Goal: Task Accomplishment & Management: Complete application form

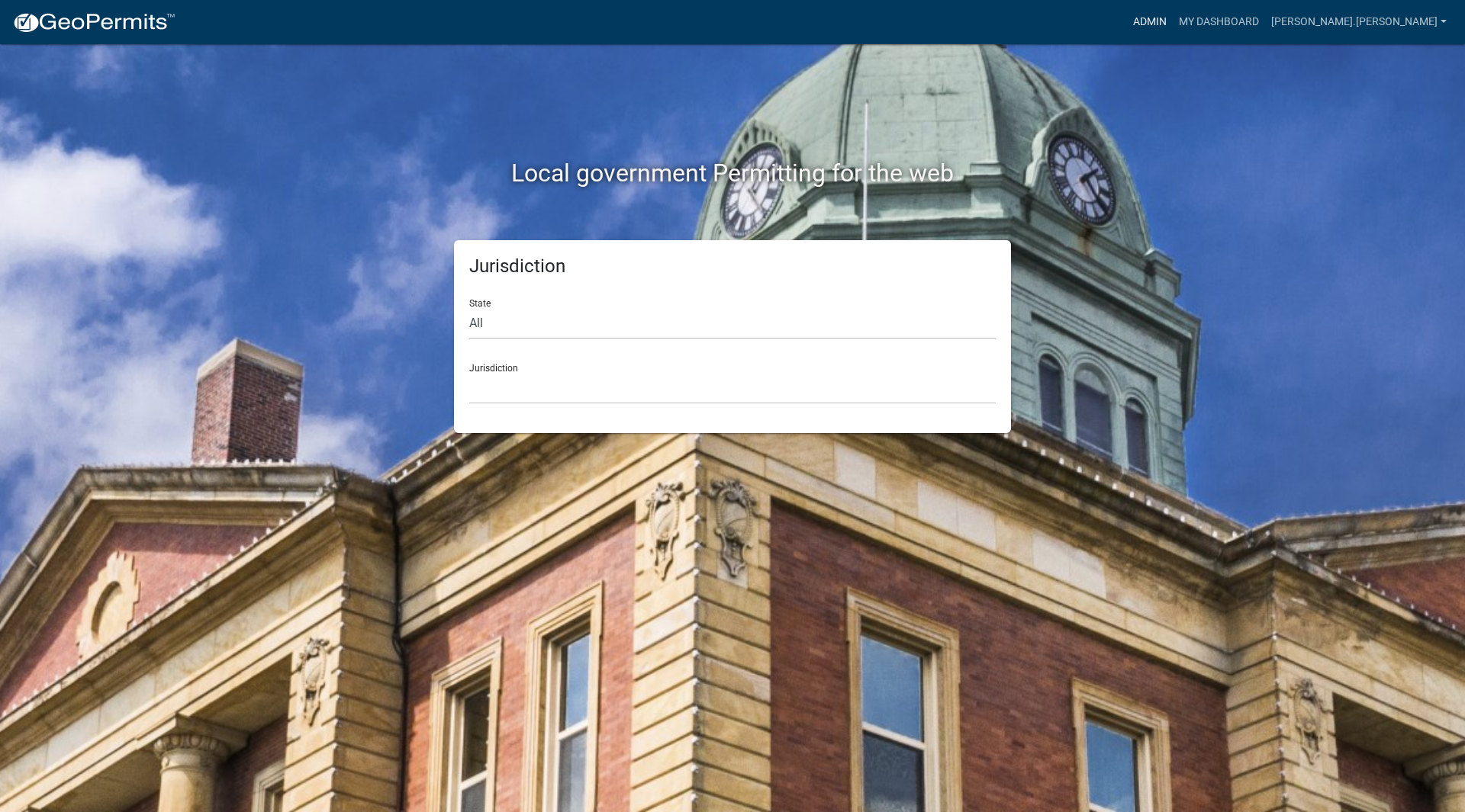
click at [1173, 16] on link "Admin" at bounding box center [1150, 22] width 46 height 29
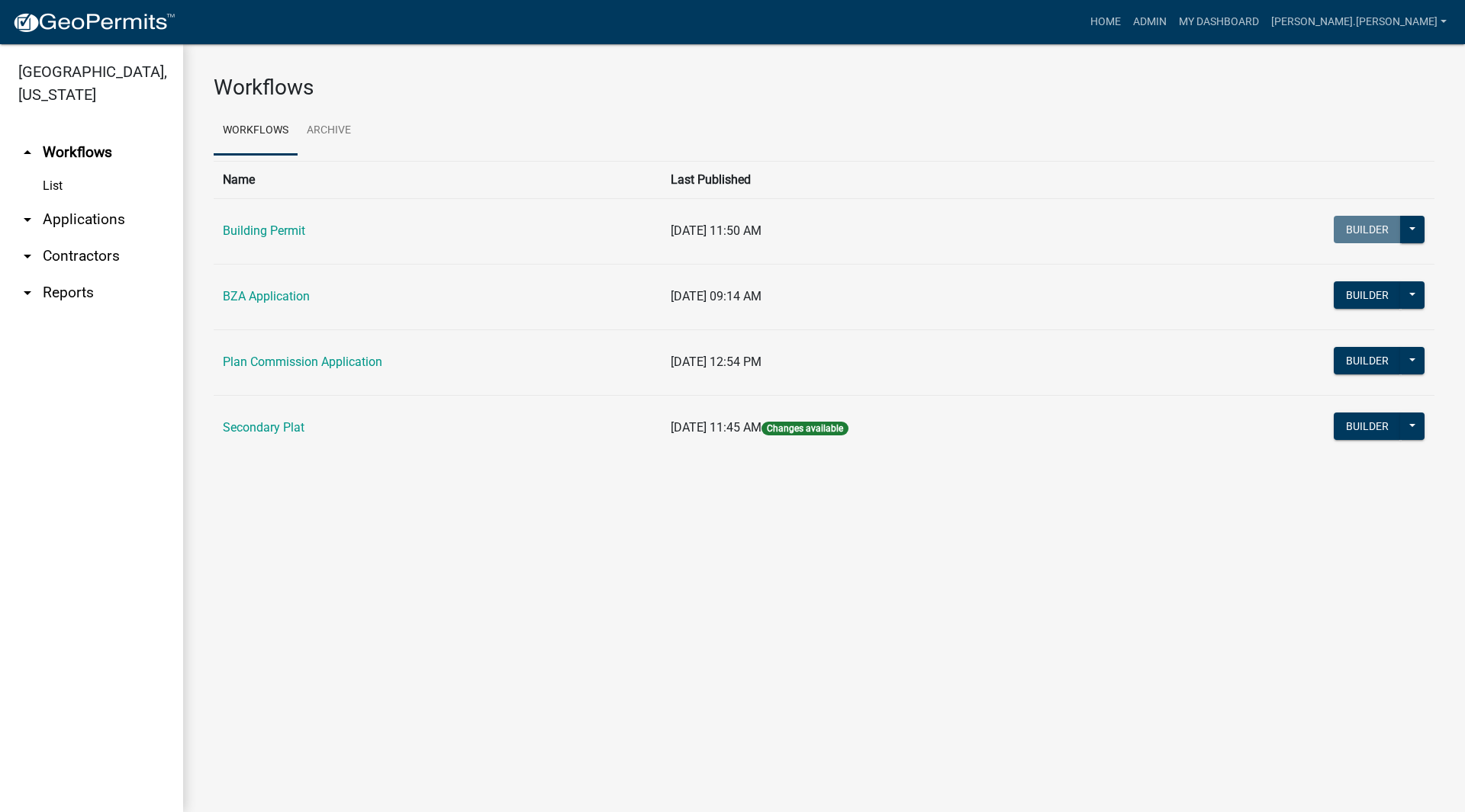
click at [76, 202] on link "arrow_drop_down Applications" at bounding box center [91, 219] width 183 height 37
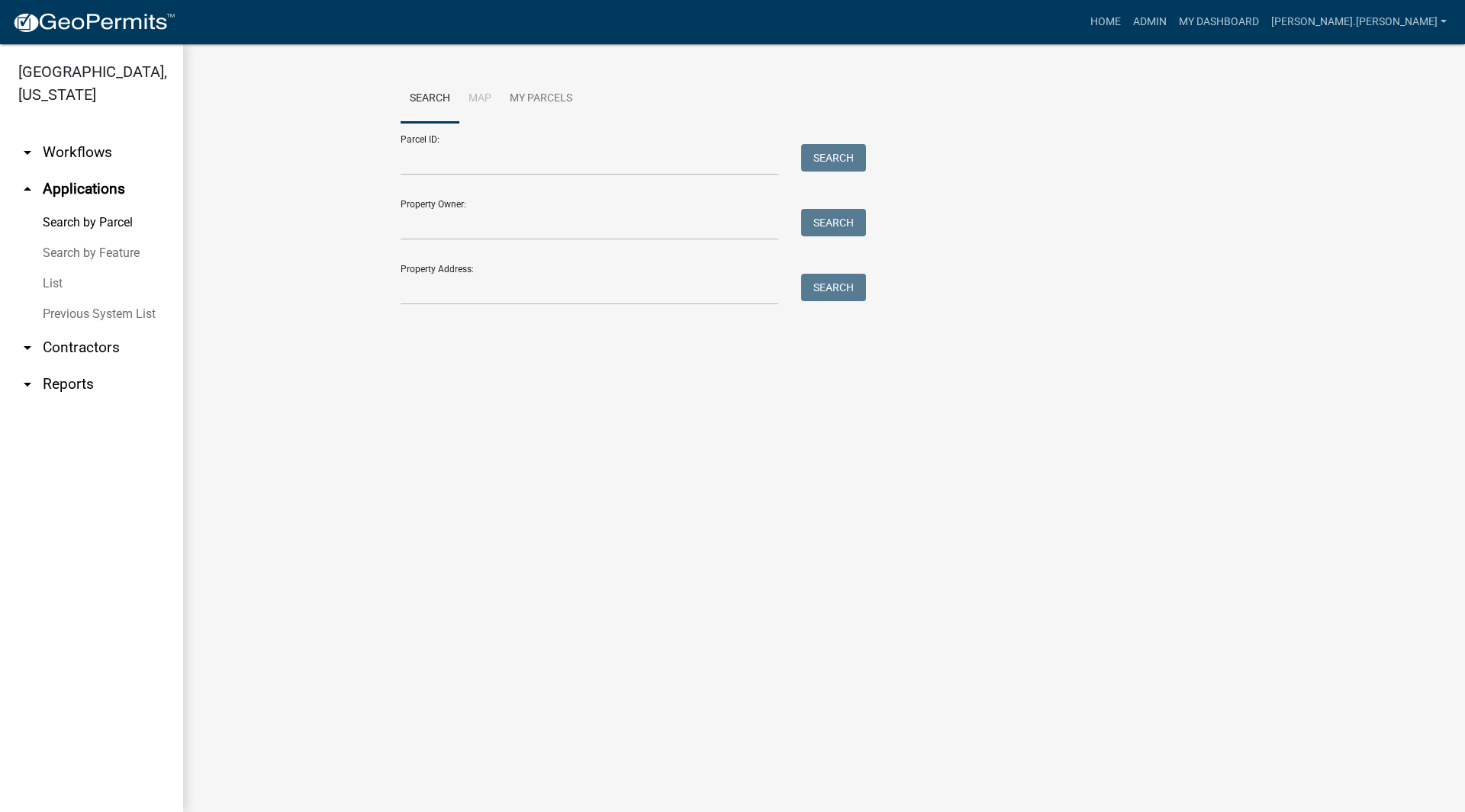
click at [63, 268] on link "List" at bounding box center [91, 283] width 183 height 31
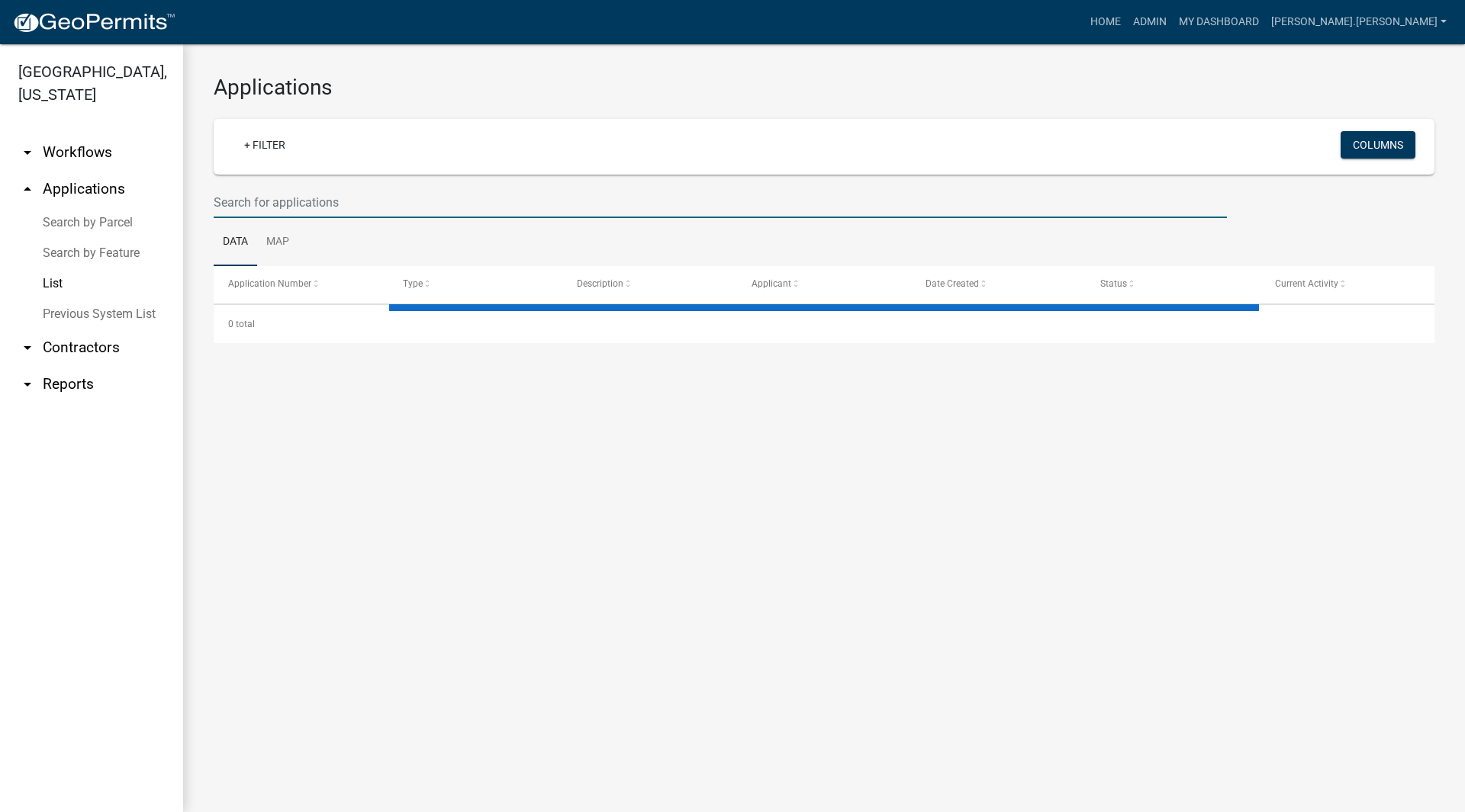
click at [338, 200] on input "text" at bounding box center [720, 203] width 1013 height 32
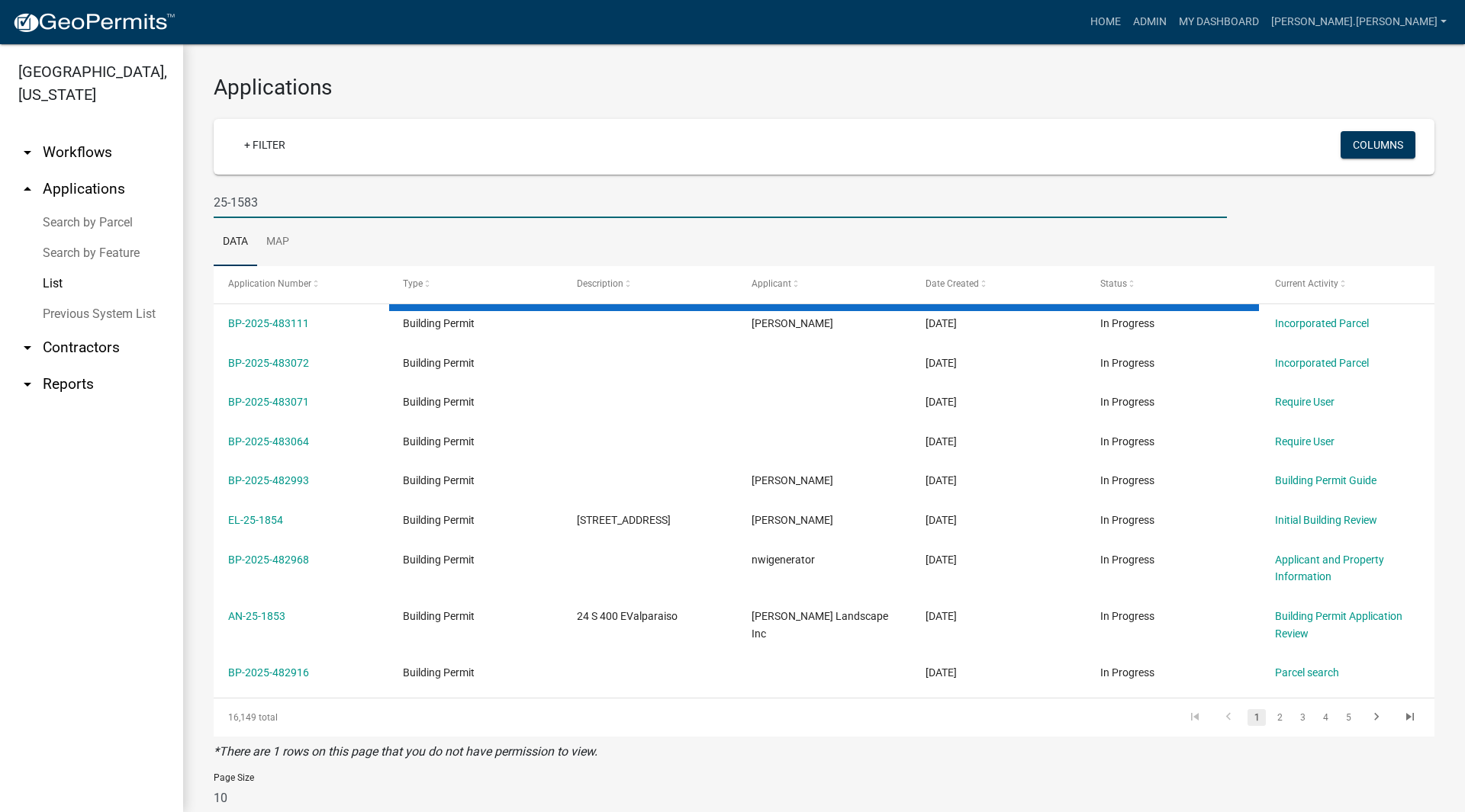
type input "25-1583"
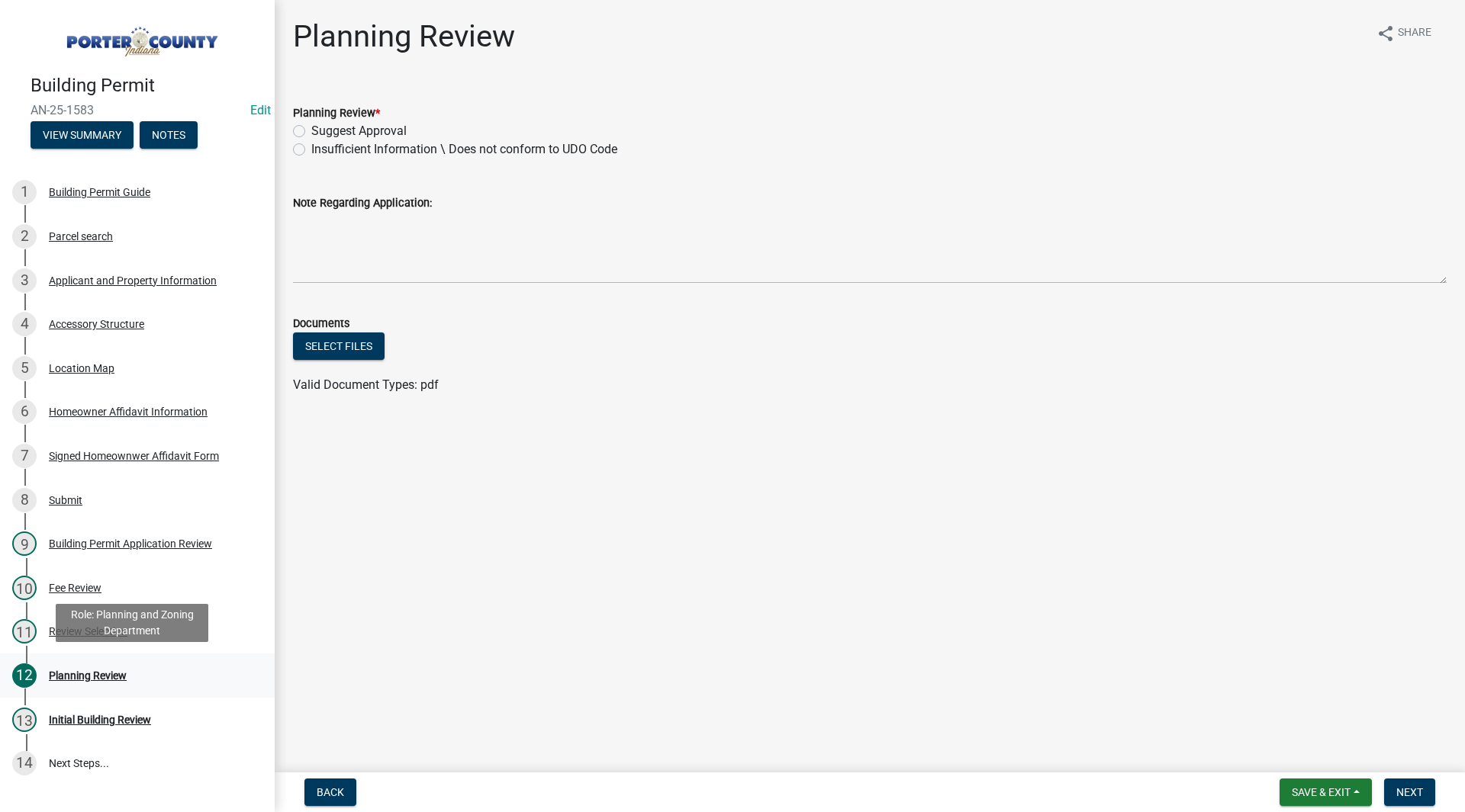
click at [100, 670] on div "Planning Review" at bounding box center [87, 675] width 77 height 11
click at [127, 292] on link "3 Applicant and Property Information" at bounding box center [137, 280] width 275 height 45
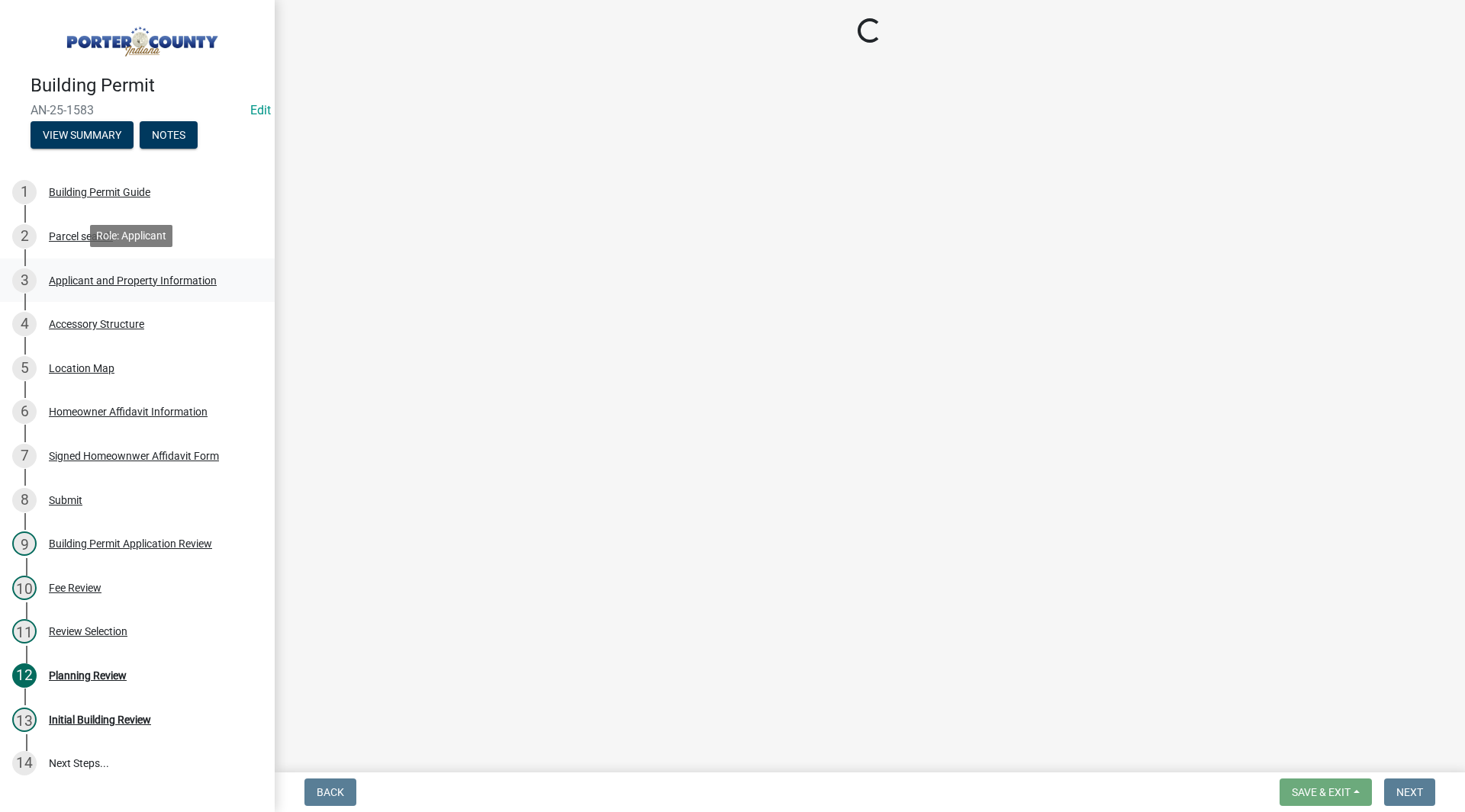
select select "eebc071e-620a-4db8-83e9-cb6b194c67e9"
select select "ea6751d4-6bf7-4a16-89ee-f7801ab82aa1"
select select "271bd504-2c49-4a3f-937e-0db1d3436bac"
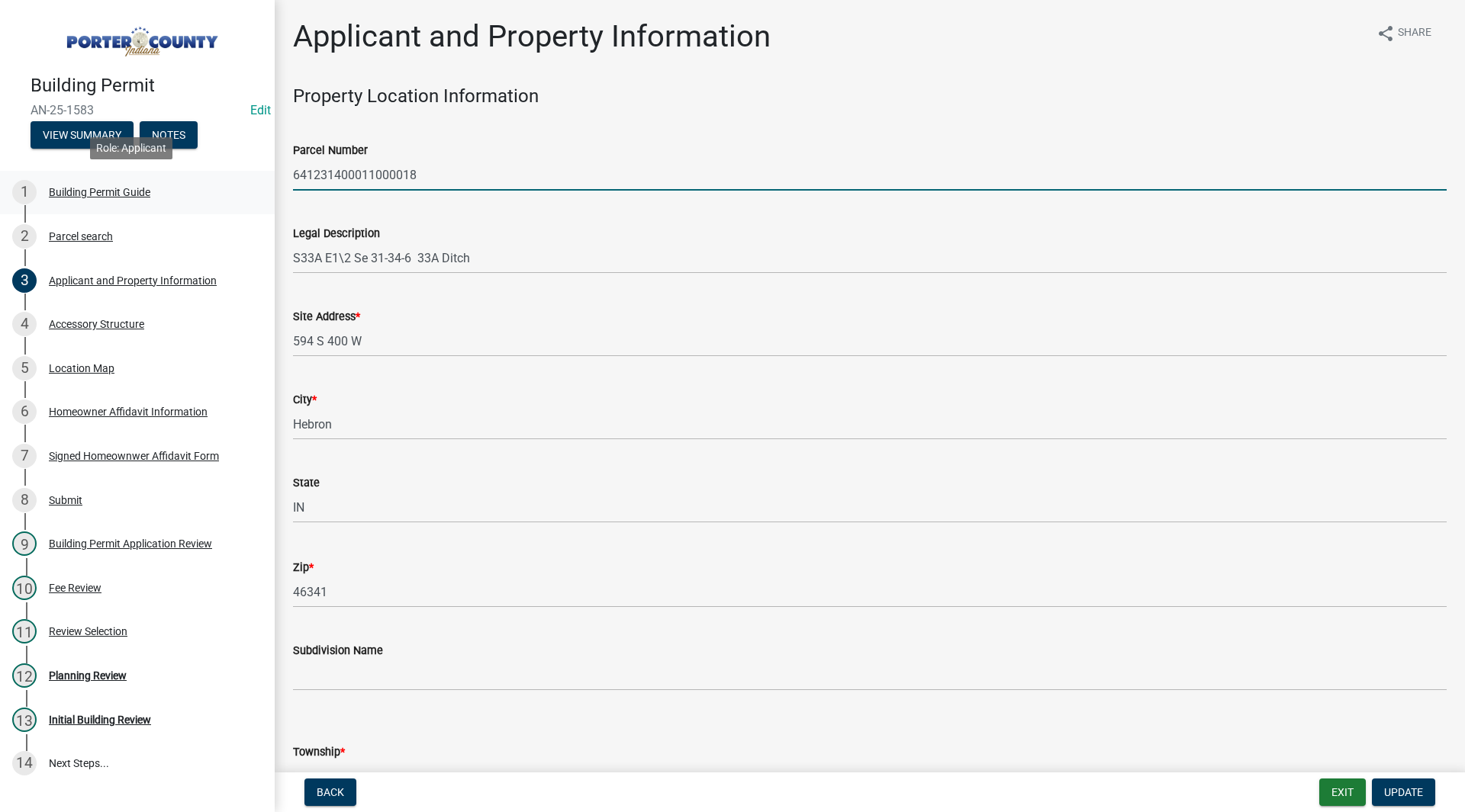
drag, startPoint x: 440, startPoint y: 178, endPoint x: 231, endPoint y: 186, distance: 209.2
click at [231, 186] on div "Building Permit AN-25-1583 Edit View Summary Notes 1 Building Permit Guide 2 Pa…" at bounding box center [732, 406] width 1465 height 812
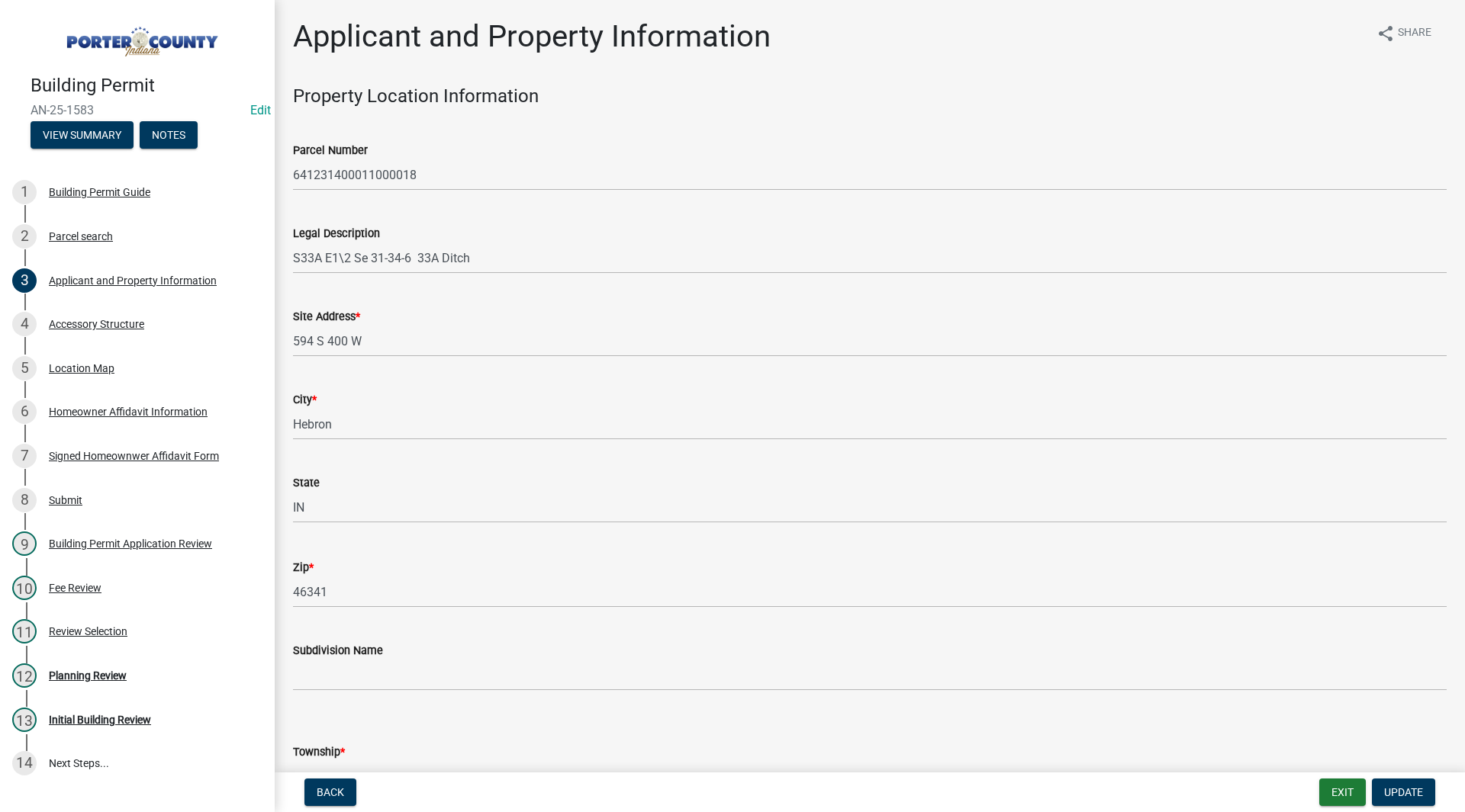
click at [410, 235] on div "Legal Description" at bounding box center [870, 233] width 1154 height 18
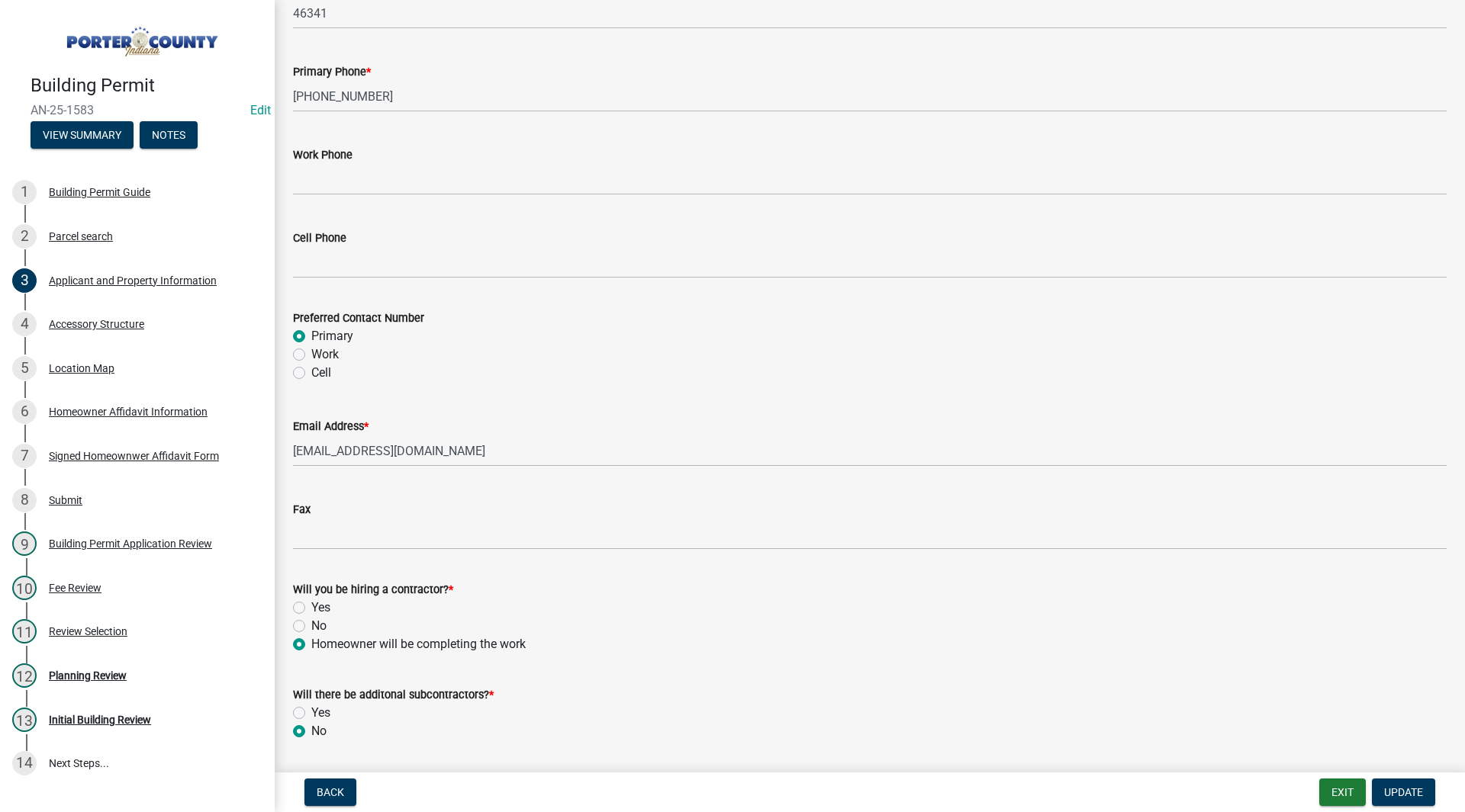
scroll to position [2041, 0]
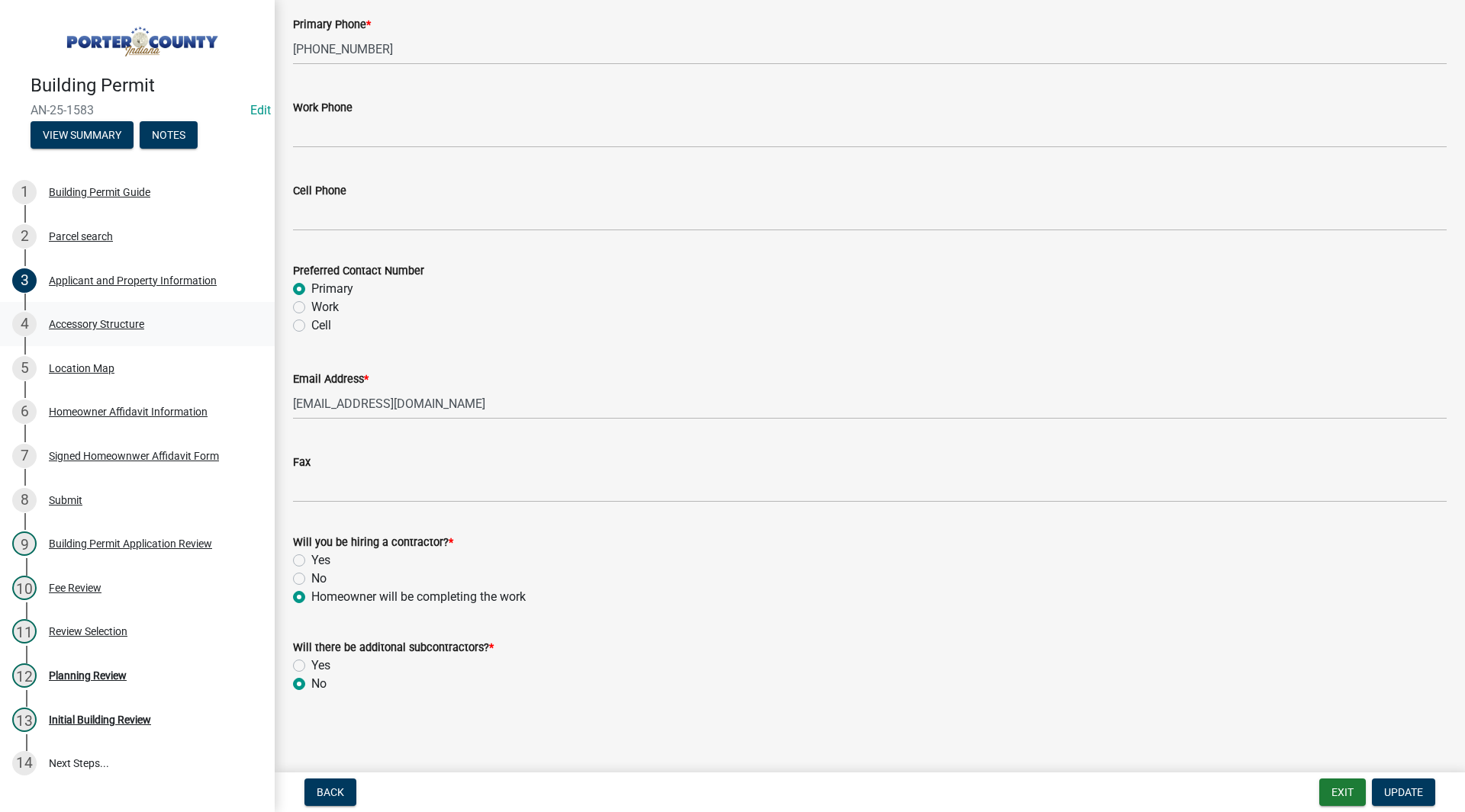
click at [139, 321] on div "Accessory Structure" at bounding box center [96, 324] width 95 height 11
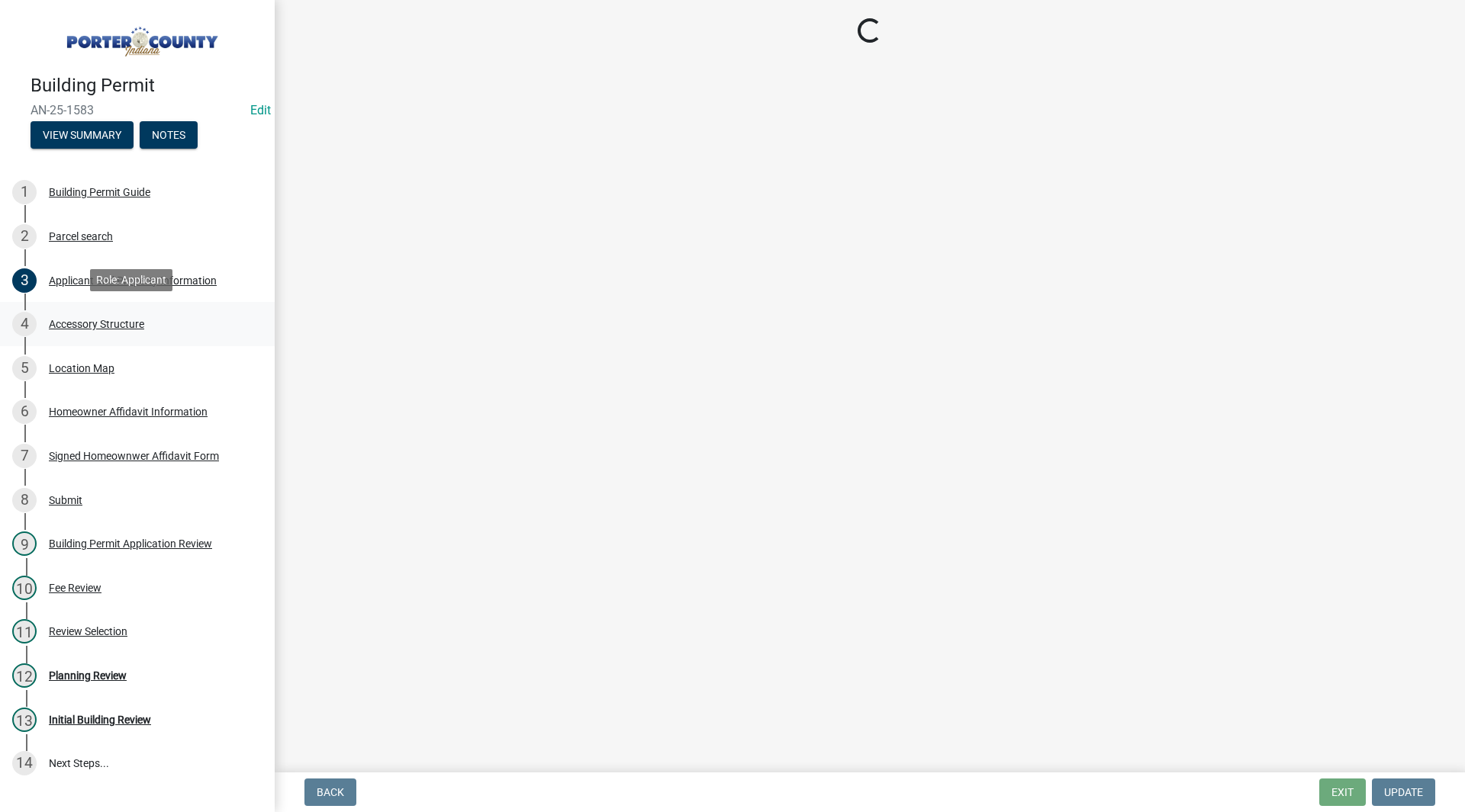
scroll to position [0, 0]
select select "de31ad38-eab4-417a-a8ac-eccf8406b967"
select select "b16561a8-8531-4c00-a0ba-45c0345273e3"
select select "3cff20c0-3f0c-46d5-8ea1-4d56f0396f42"
select select "d63a0ebc-b44d-481d-ab70-ec75eba29316"
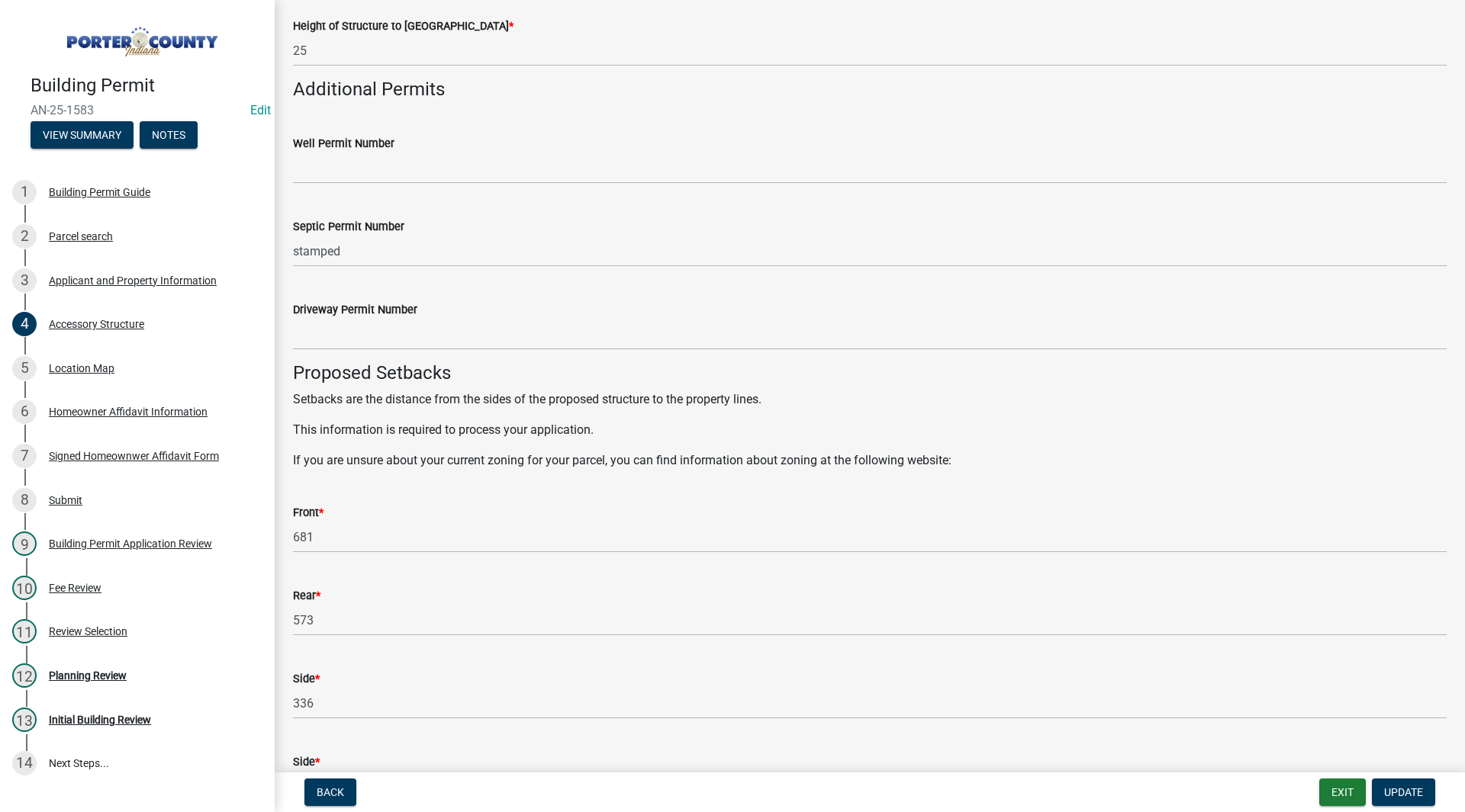
scroll to position [2441, 0]
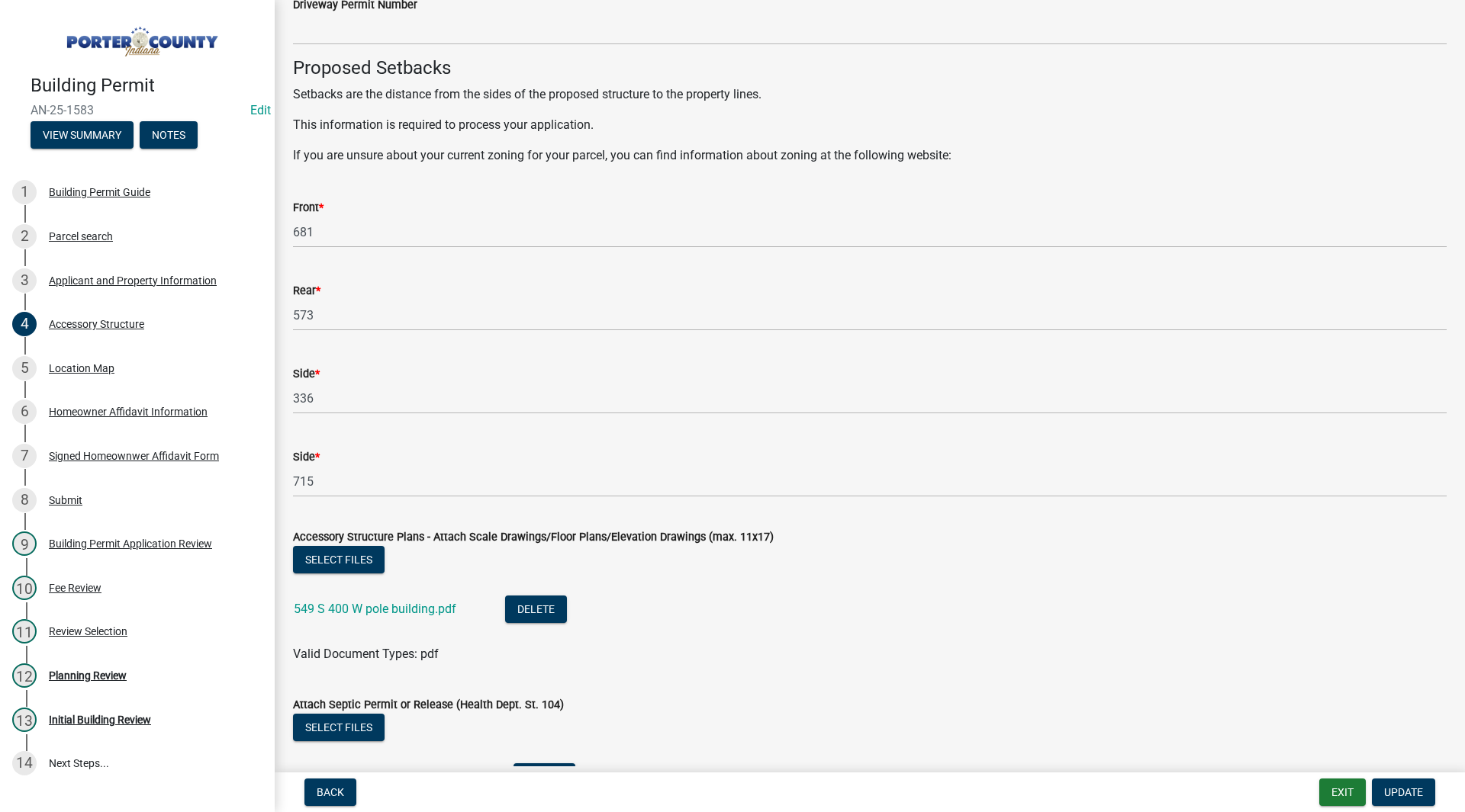
click at [367, 601] on div "549 S 400 W pole building.pdf" at bounding box center [387, 611] width 187 height 32
click at [365, 605] on link "549 S 400 W pole building.pdf" at bounding box center [375, 609] width 163 height 15
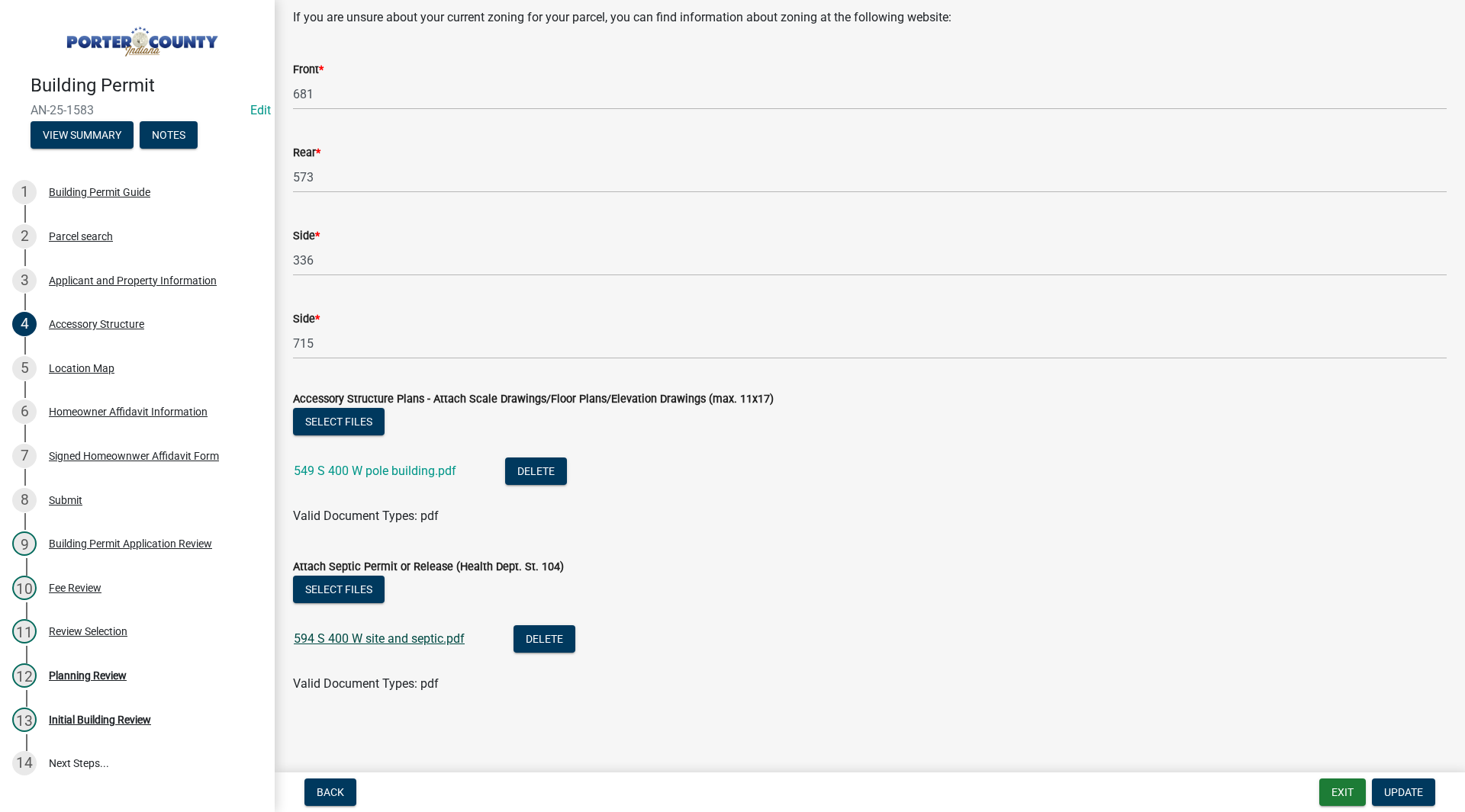
click at [426, 633] on link "594 S 400 W site and septic.pdf" at bounding box center [379, 638] width 171 height 15
click at [77, 271] on div "3 Applicant and Property Information" at bounding box center [131, 280] width 238 height 25
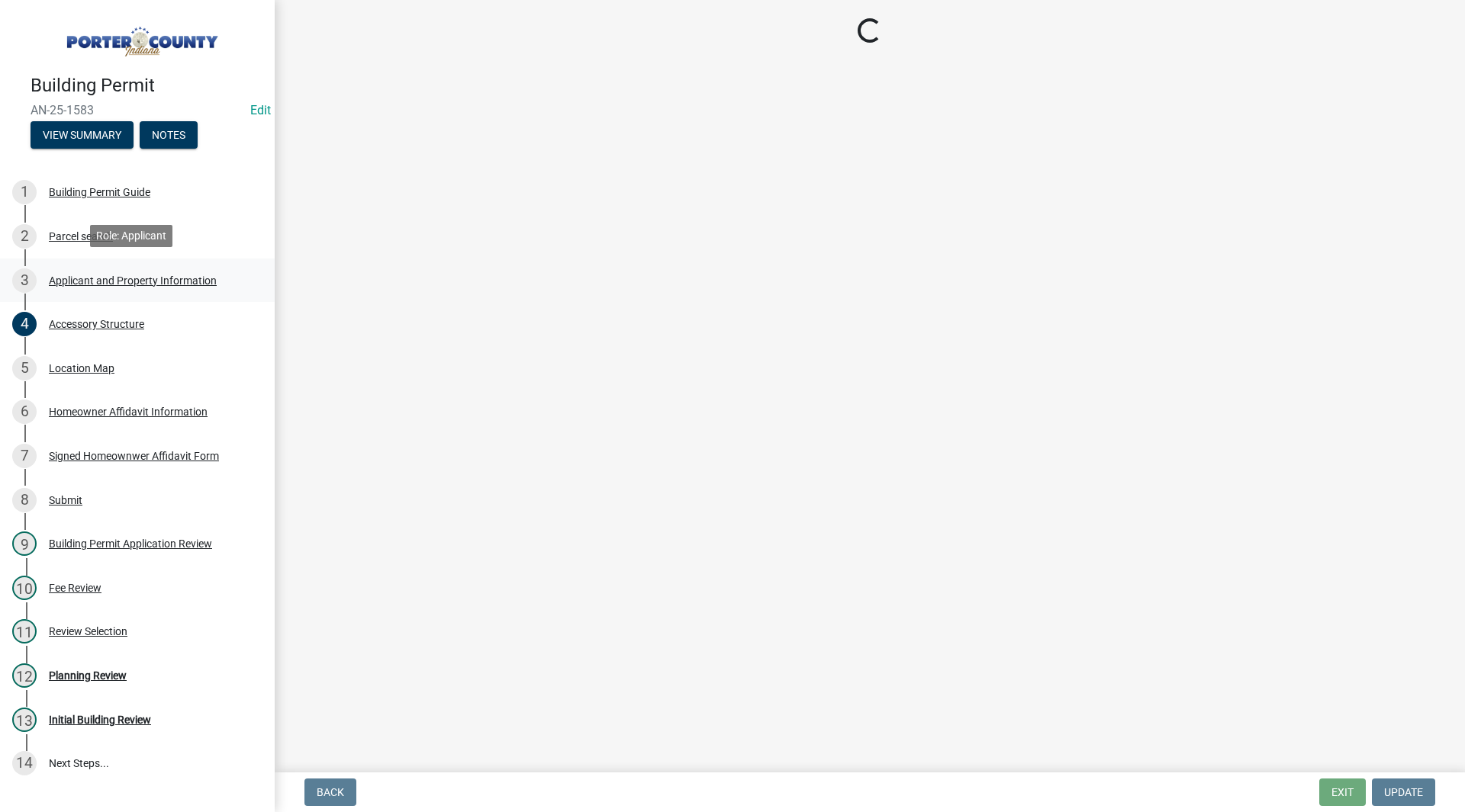
scroll to position [0, 0]
select select "eebc071e-620a-4db8-83e9-cb6b194c67e9"
select select "ea6751d4-6bf7-4a16-89ee-f7801ab82aa1"
select select "271bd504-2c49-4a3f-937e-0db1d3436bac"
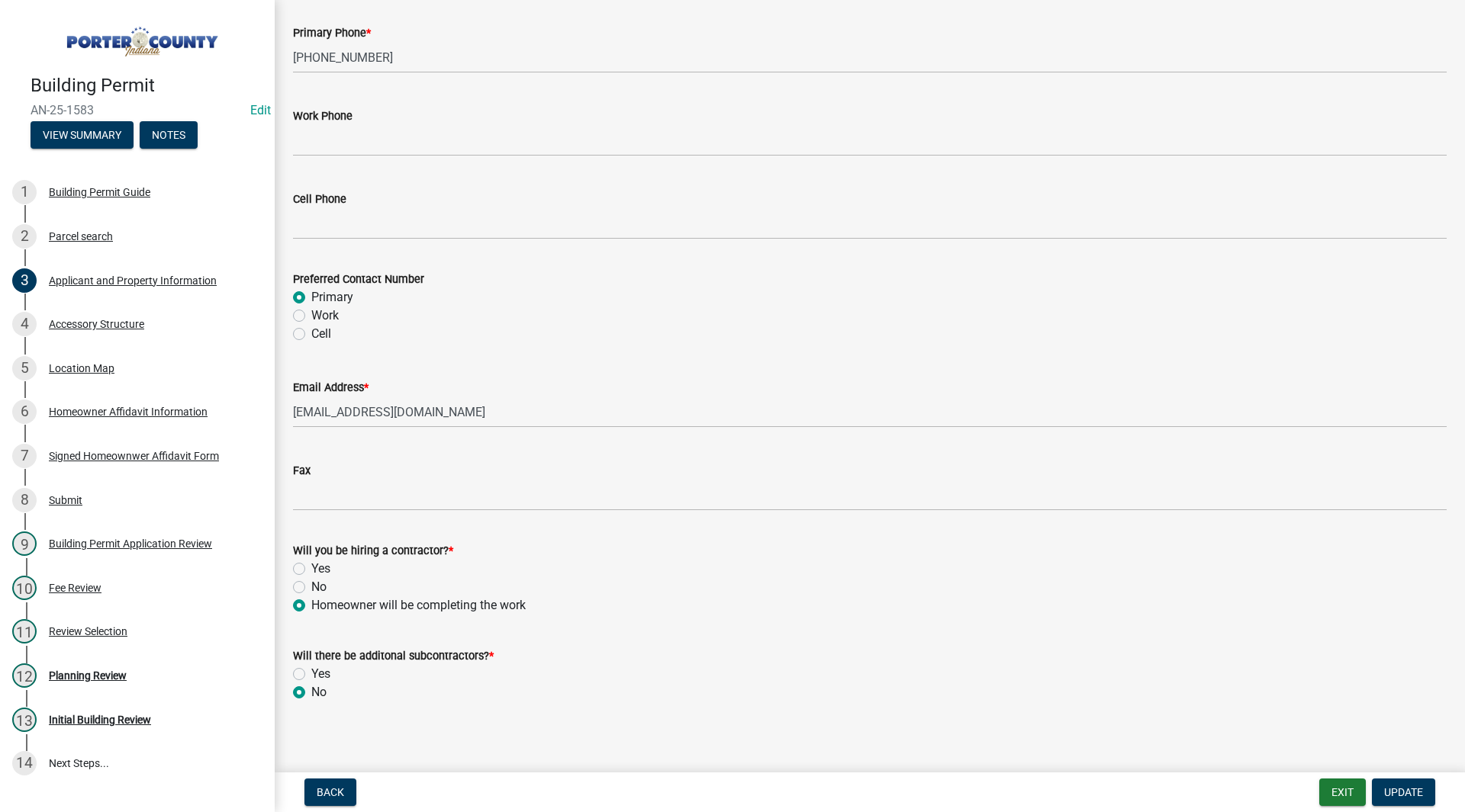
scroll to position [2041, 0]
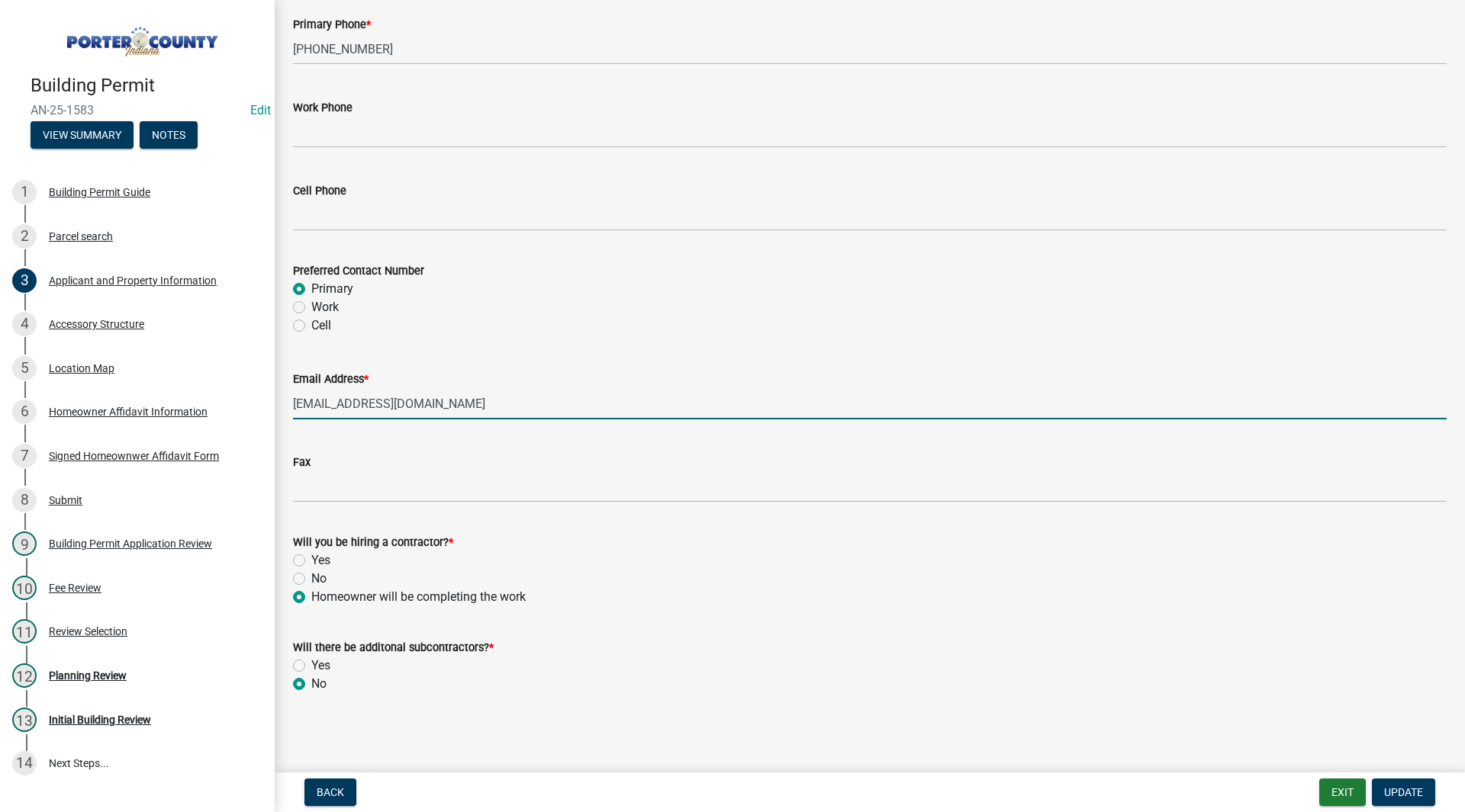
drag, startPoint x: 455, startPoint y: 410, endPoint x: 266, endPoint y: 413, distance: 189.0
click at [266, 413] on div "Building Permit AN-25-1583 Edit View Summary Notes 1 Building Permit Guide 2 Pa…" at bounding box center [732, 406] width 1465 height 812
click at [407, 420] on wm-data-entity-input "Email Address * adam_born88@hotmail.com" at bounding box center [870, 390] width 1154 height 83
click at [110, 673] on div "Planning Review" at bounding box center [87, 675] width 77 height 11
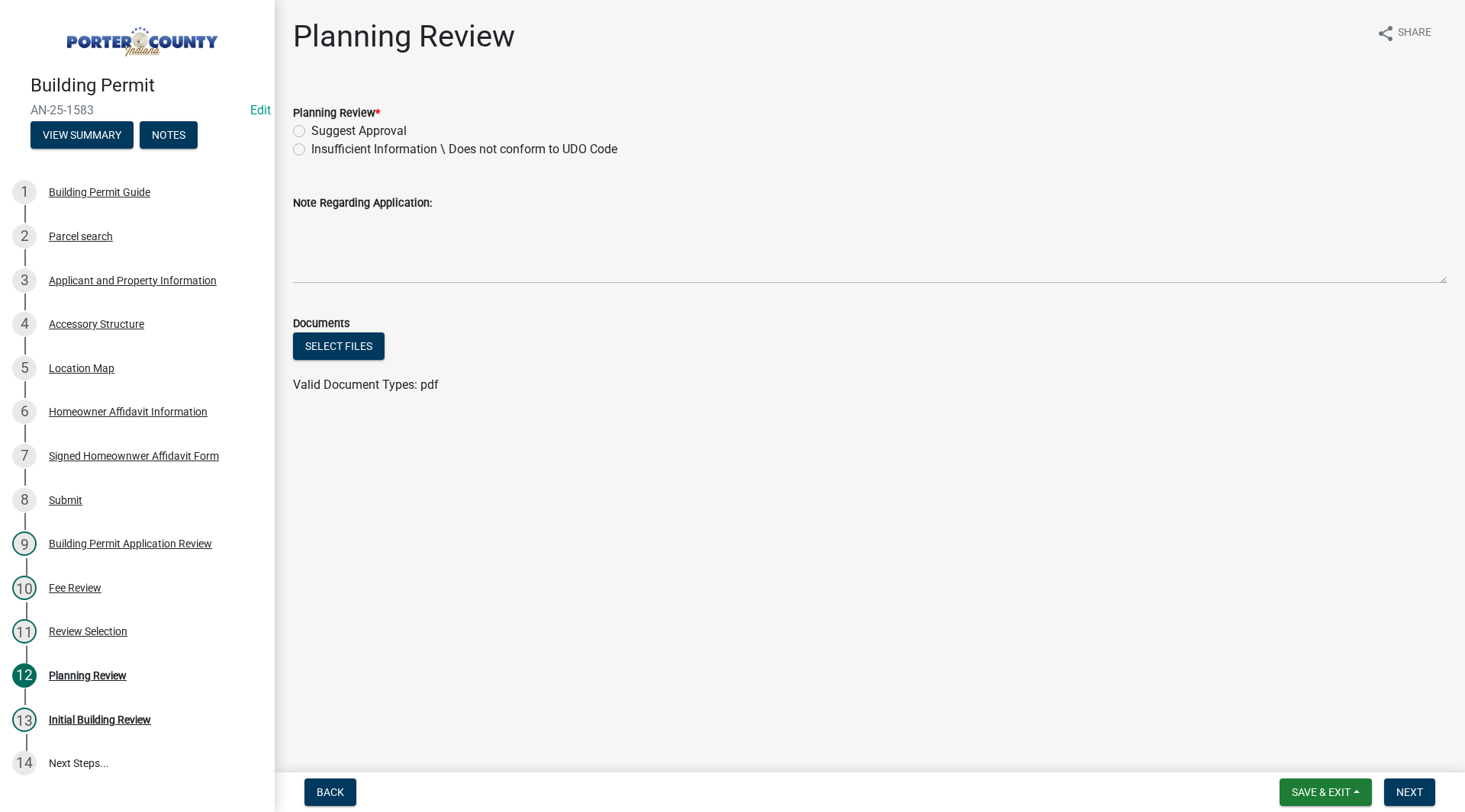
click at [394, 150] on label "Insufficient Information \ Does not conform to UDO Code" at bounding box center [464, 149] width 306 height 18
click at [321, 150] on input "Insufficient Information \ Does not conform to UDO Code" at bounding box center [316, 145] width 10 height 10
radio input "true"
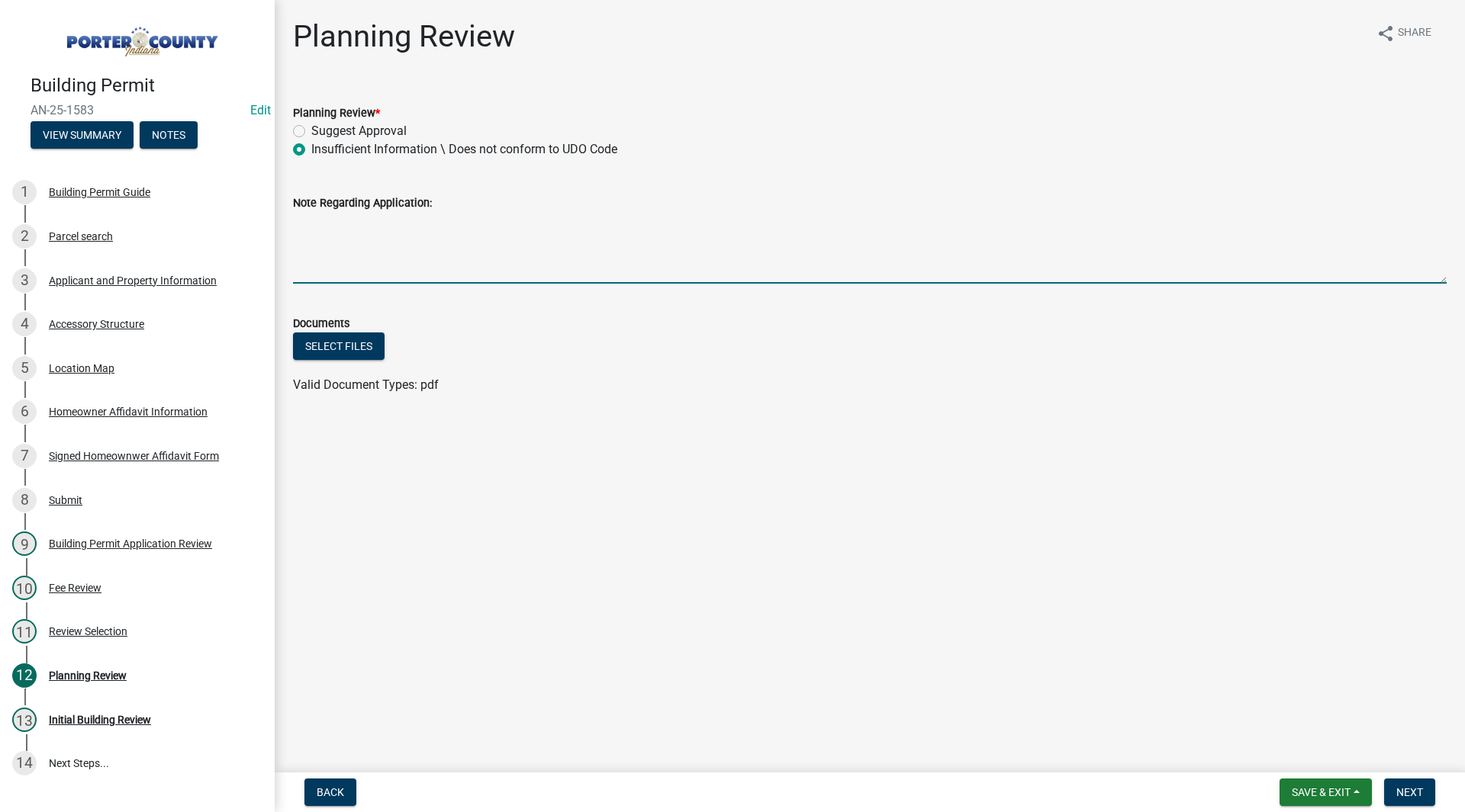
click at [383, 238] on textarea "Note Regarding Application:" at bounding box center [870, 248] width 1154 height 71
type textarea "over allowed height. email sent 9/24/25 SH."
click at [1340, 785] on button "Save & Exit" at bounding box center [1325, 792] width 92 height 28
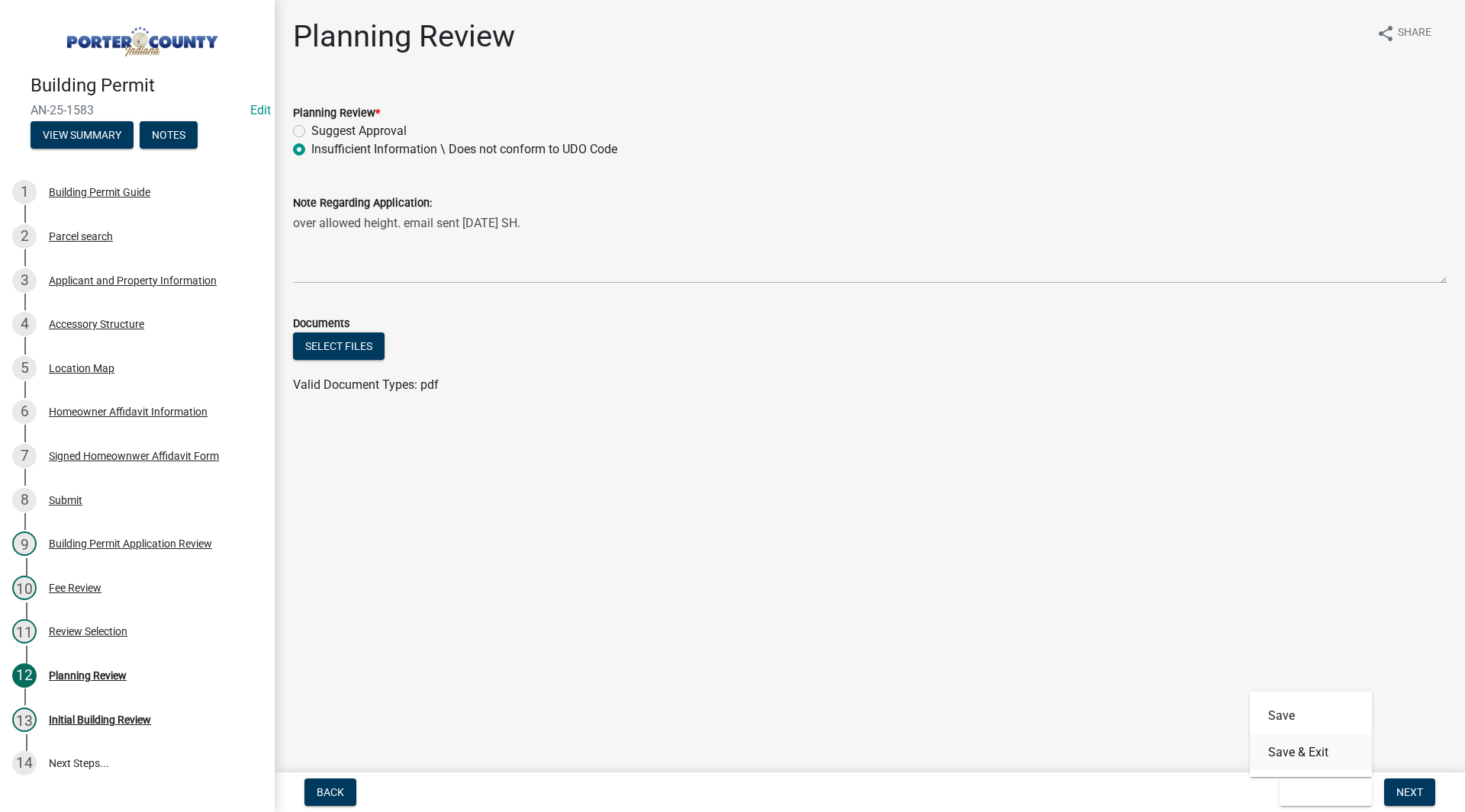
click at [1299, 756] on button "Save & Exit" at bounding box center [1310, 752] width 122 height 37
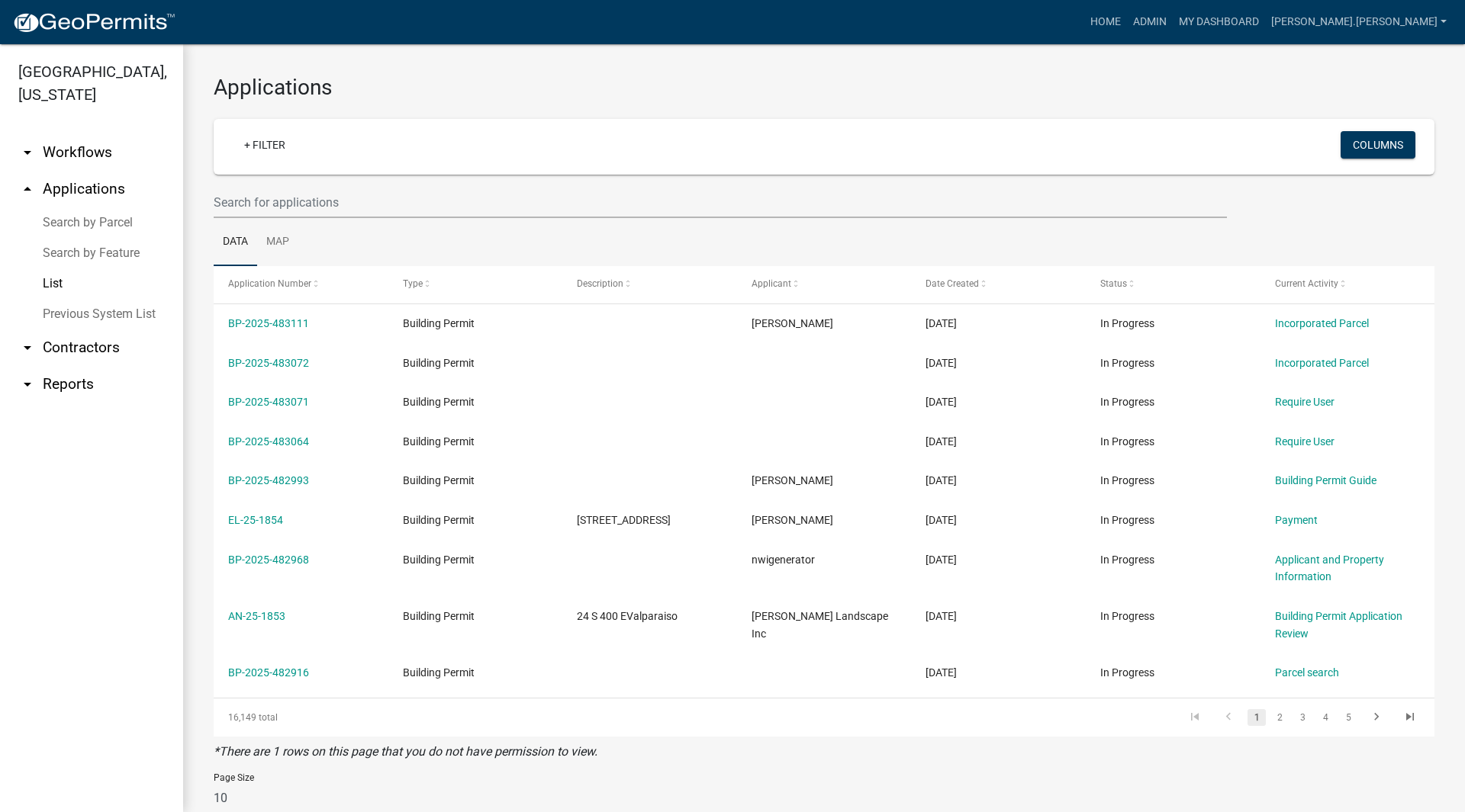
click at [466, 77] on h3 "Applications" at bounding box center [823, 87] width 1221 height 26
click at [110, 207] on link "Search by Parcel" at bounding box center [91, 222] width 183 height 31
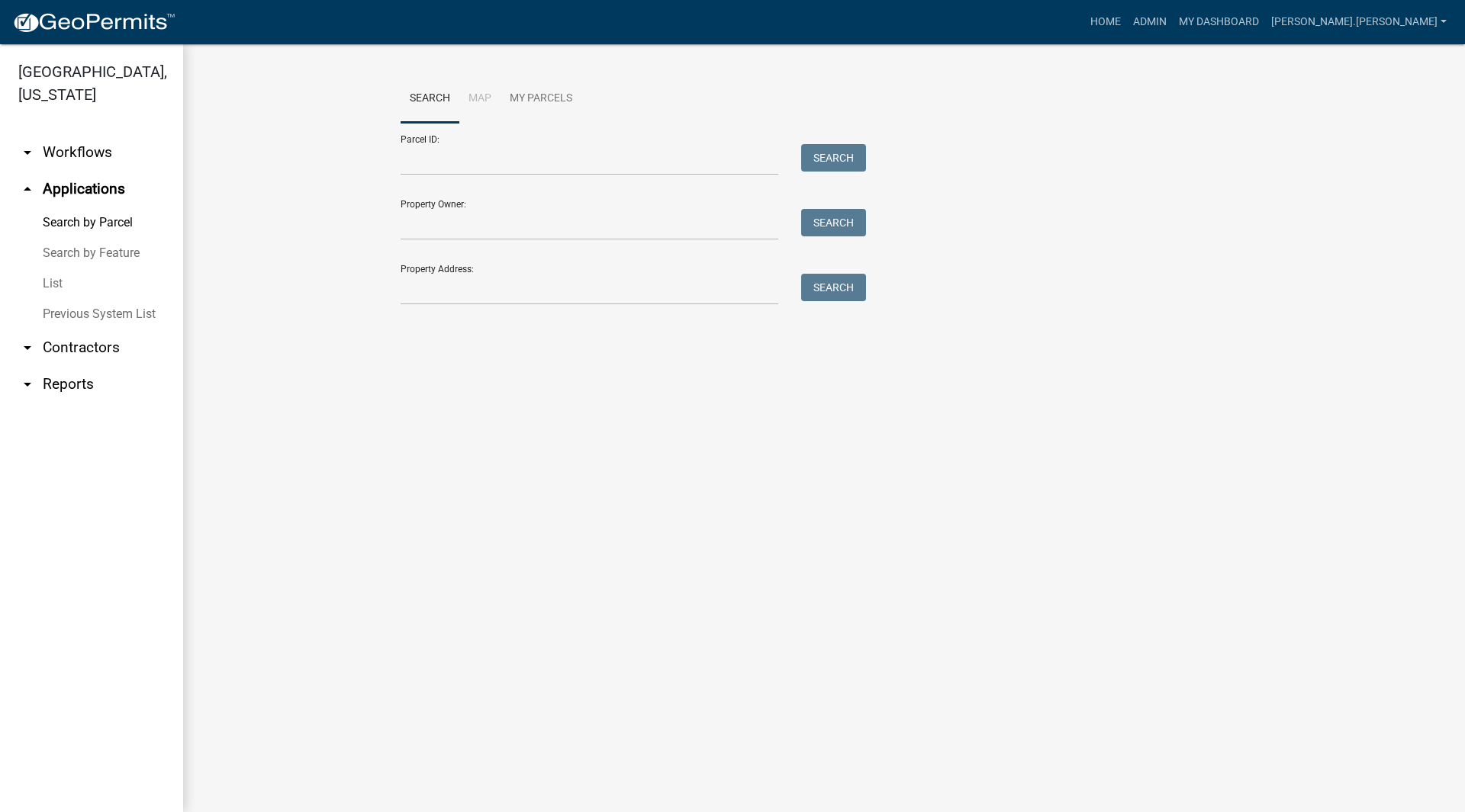
click at [561, 588] on main "Search Map My Parcels Parcel ID: Search Property Owner: Search Property Address…" at bounding box center [823, 429] width 1282 height 768
